Goal: Task Accomplishment & Management: Complete application form

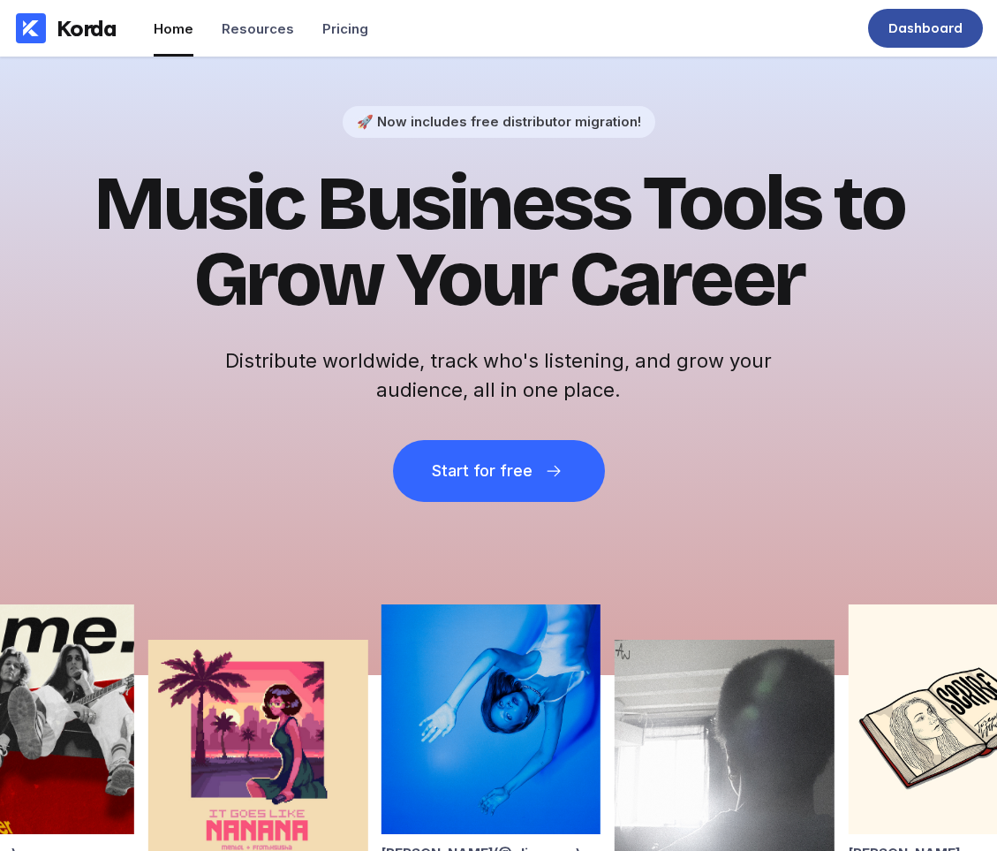
click at [922, 36] on div "Dashboard" at bounding box center [926, 28] width 74 height 18
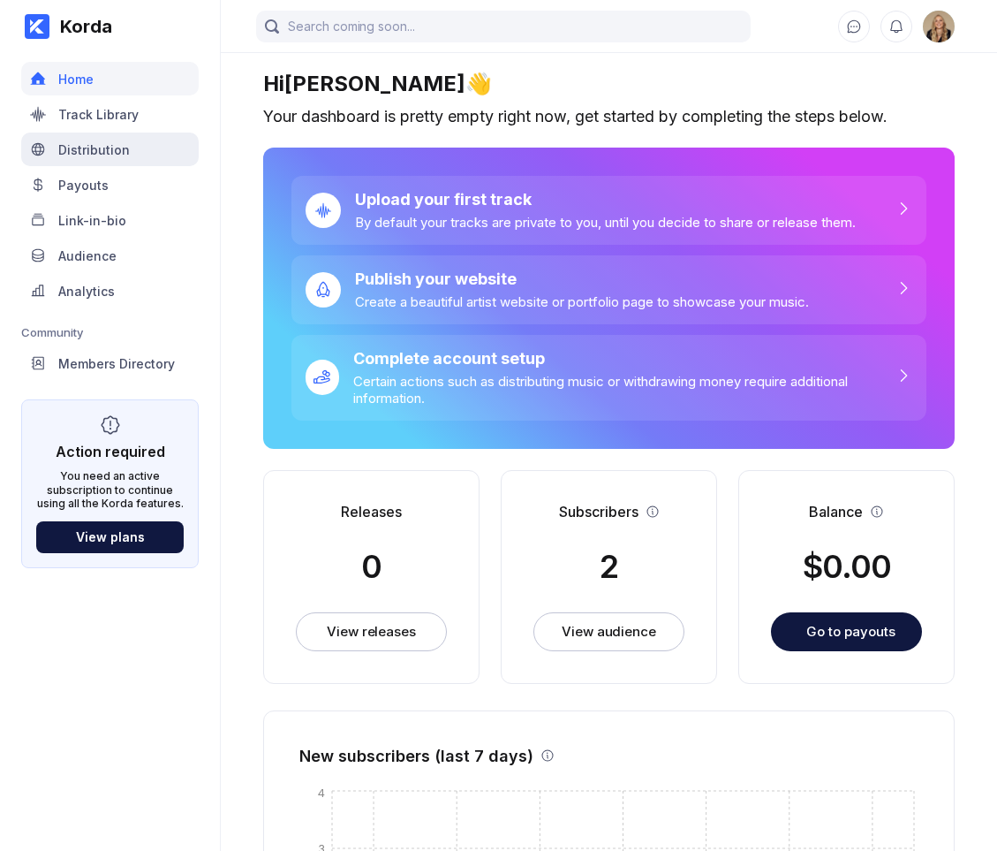
click at [97, 153] on div "Distribution" at bounding box center [94, 149] width 72 height 15
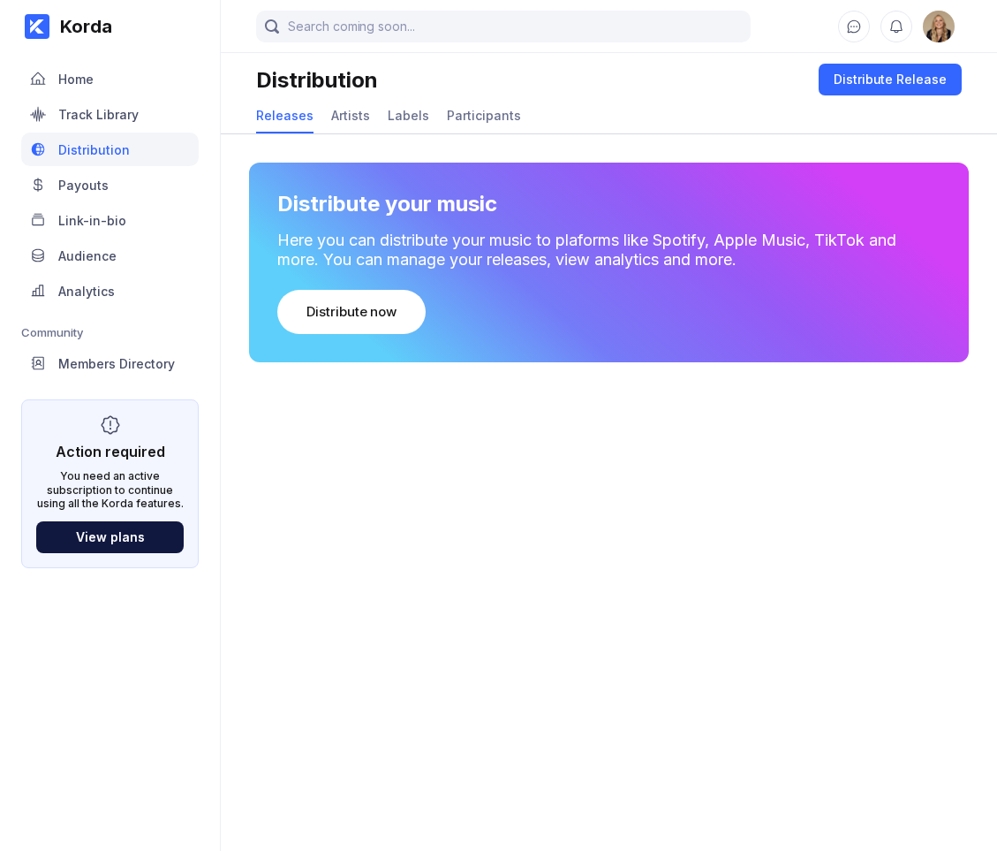
click at [366, 114] on div "Releases Artists Labels Participants" at bounding box center [609, 116] width 706 height 34
click at [361, 114] on div "Artists" at bounding box center [350, 115] width 39 height 15
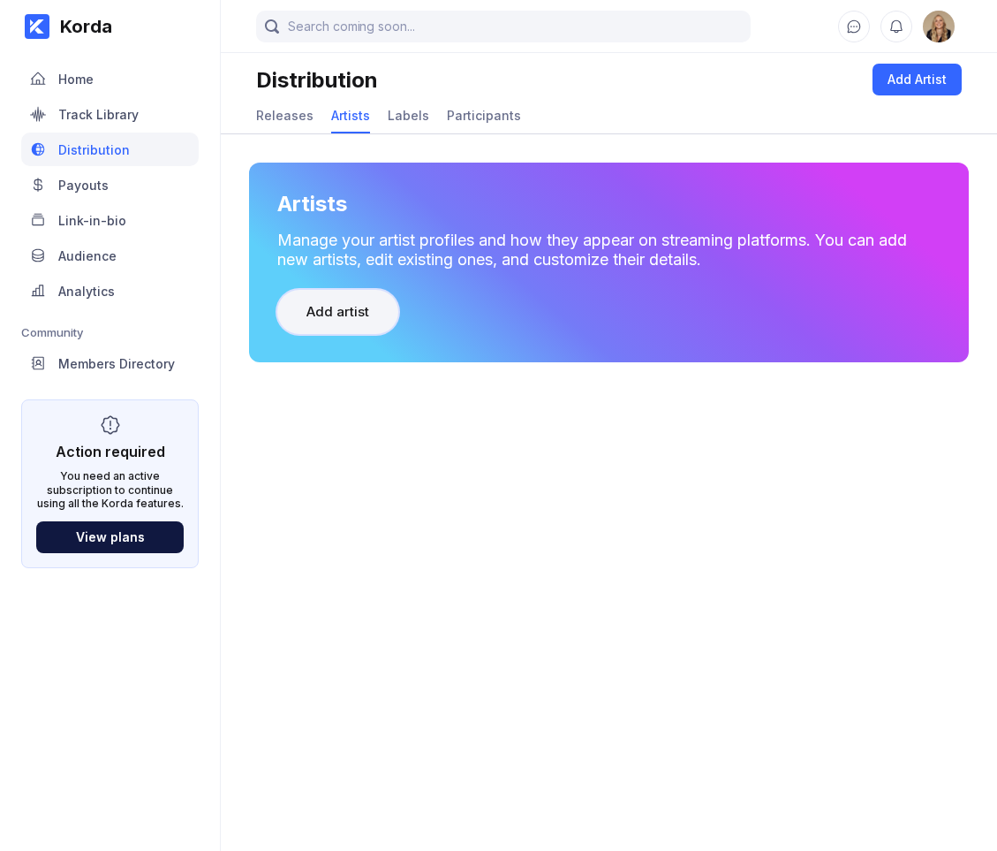
click at [348, 305] on div "Add artist" at bounding box center [338, 312] width 63 height 18
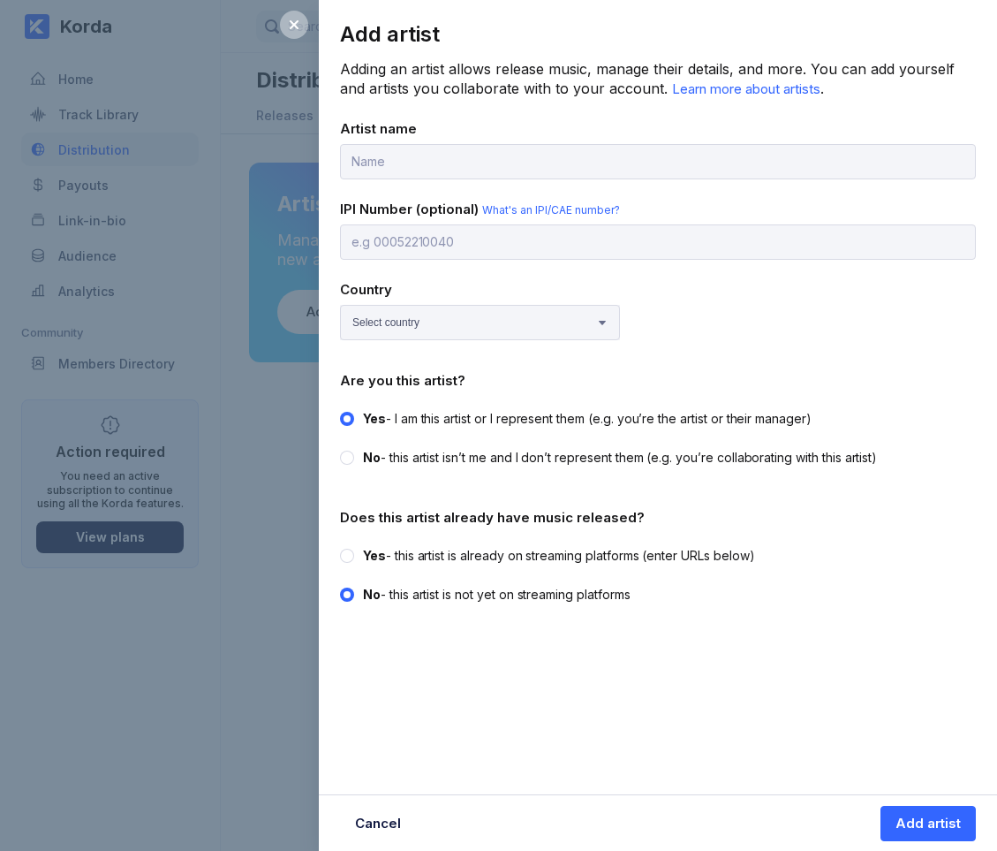
click at [354, 553] on label "Yes - this artist is already on streaming platforms (enter URLs below)" at bounding box center [652, 556] width 625 height 18
click at [341, 548] on input "Yes - this artist is already on streaming platforms (enter URLs below)" at bounding box center [340, 547] width 1 height 1
radio input "true"
radio input "false"
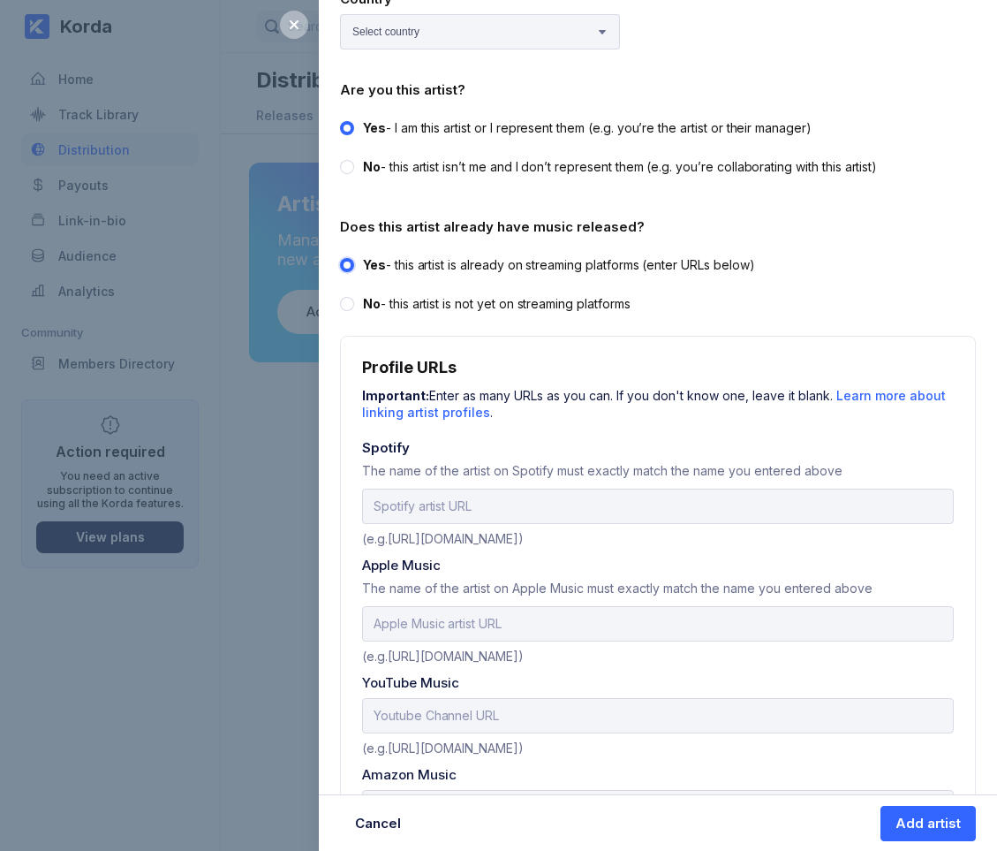
scroll to position [303, 0]
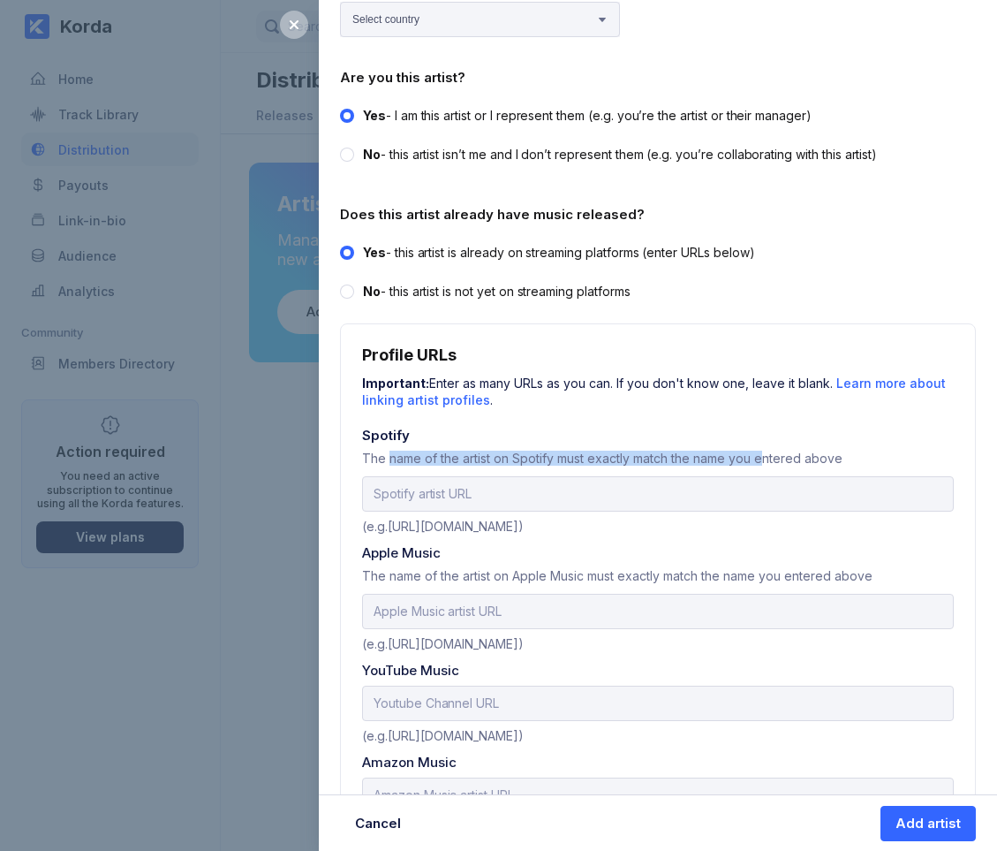
drag, startPoint x: 386, startPoint y: 454, endPoint x: 764, endPoint y: 450, distance: 378.1
click at [764, 451] on div "The name of the artist on Spotify must exactly match the name you entered above" at bounding box center [658, 464] width 592 height 26
click at [818, 456] on div "The name of the artist on Spotify must exactly match the name you entered above" at bounding box center [658, 464] width 592 height 26
drag, startPoint x: 844, startPoint y: 456, endPoint x: 360, endPoint y: 455, distance: 484.1
click at [360, 455] on div "Profile URLs Important: Enter as many URLs as you can. If you don't know one, l…" at bounding box center [658, 773] width 636 height 901
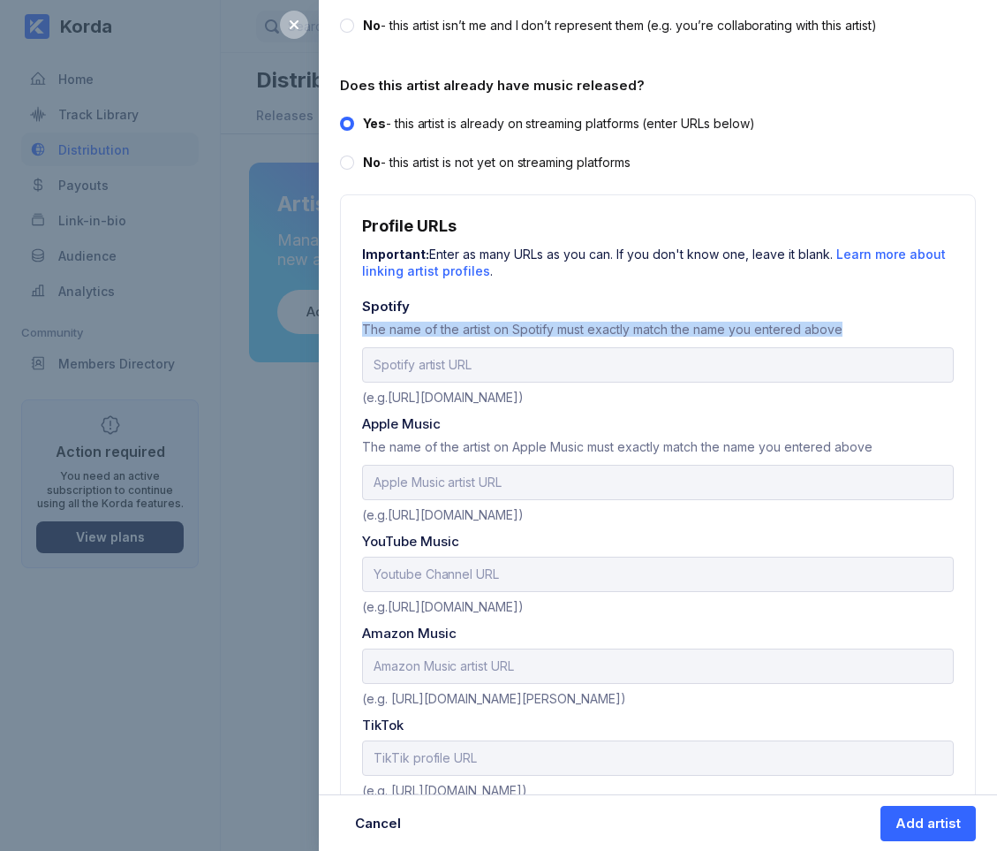
scroll to position [435, 0]
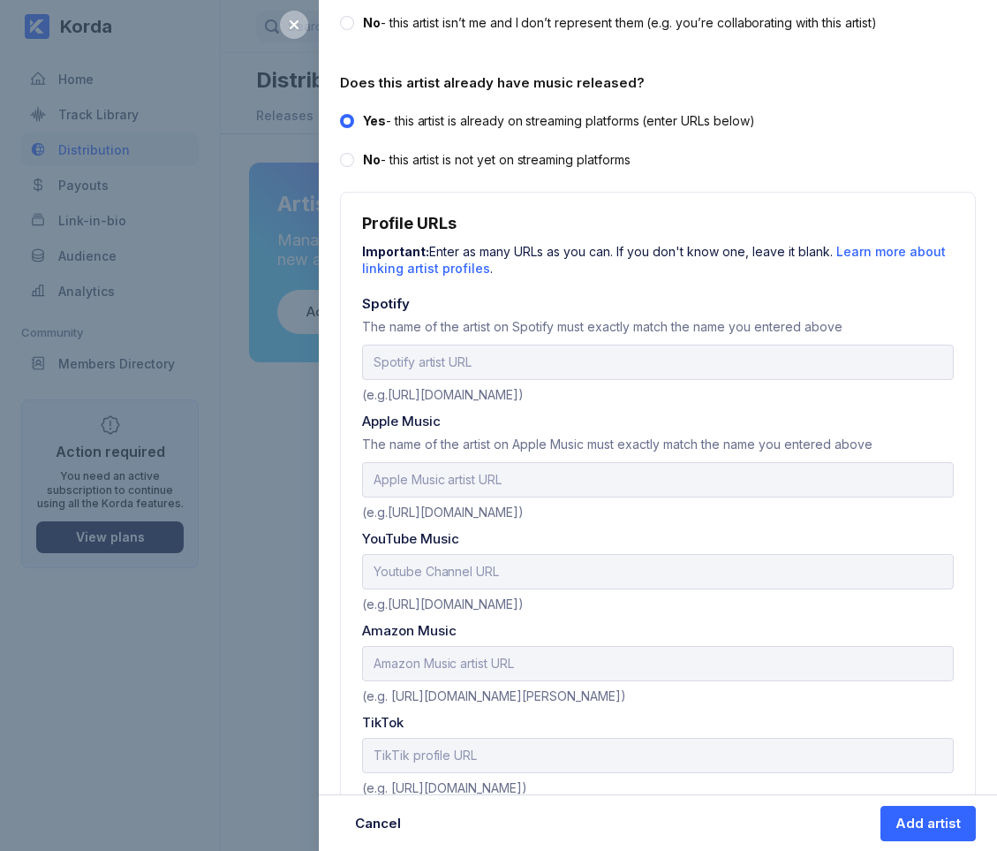
click at [353, 456] on div "Profile URLs Important: Enter as many URLs as you can. If you don't know one, l…" at bounding box center [658, 642] width 636 height 901
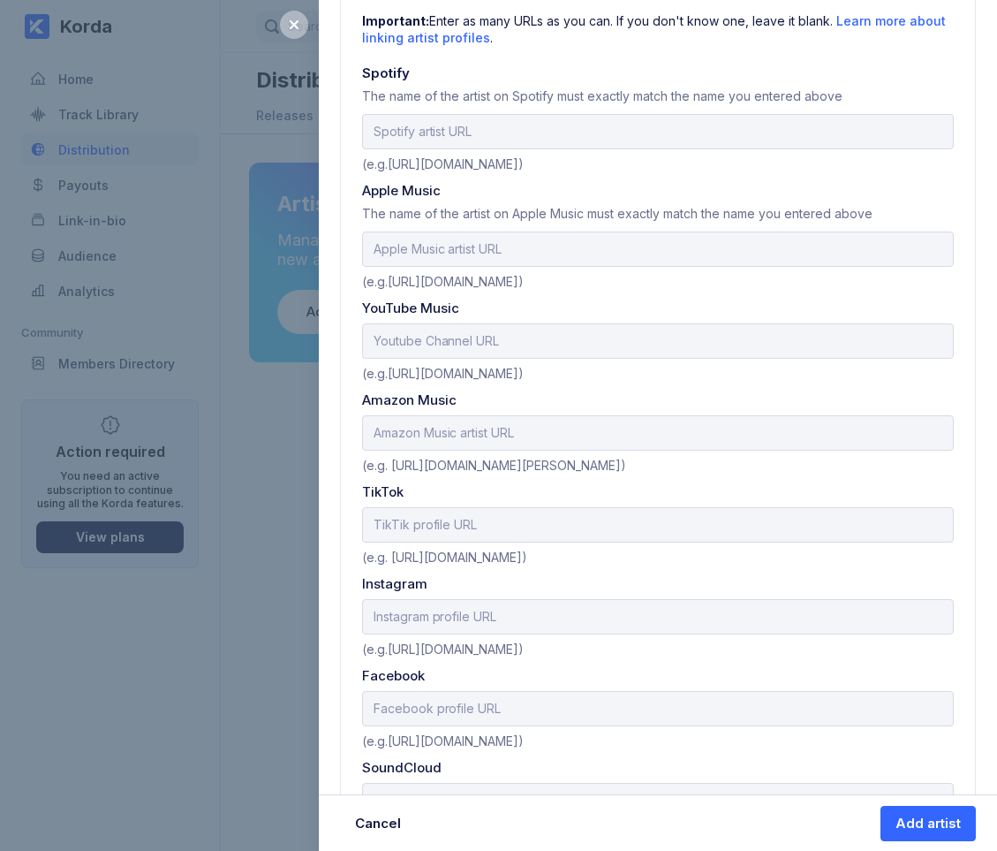
scroll to position [737, 0]
